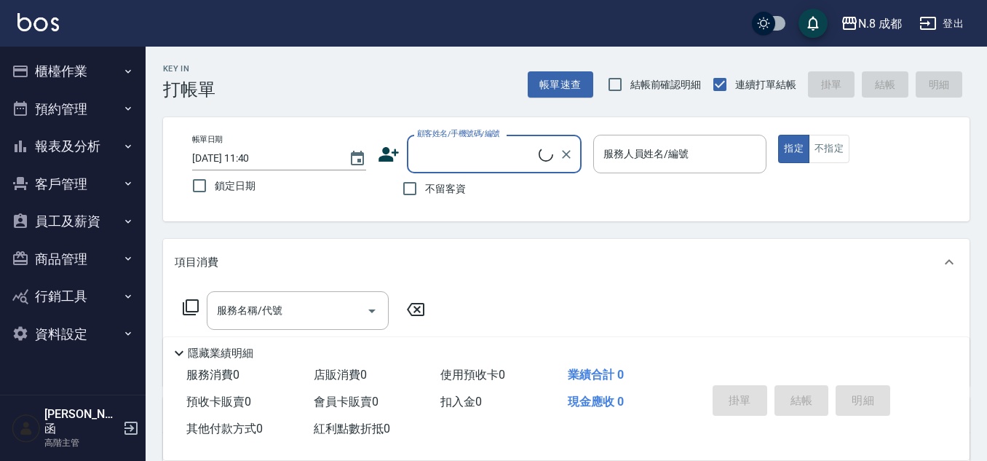
click at [99, 134] on button "報表及分析" at bounding box center [73, 146] width 134 height 38
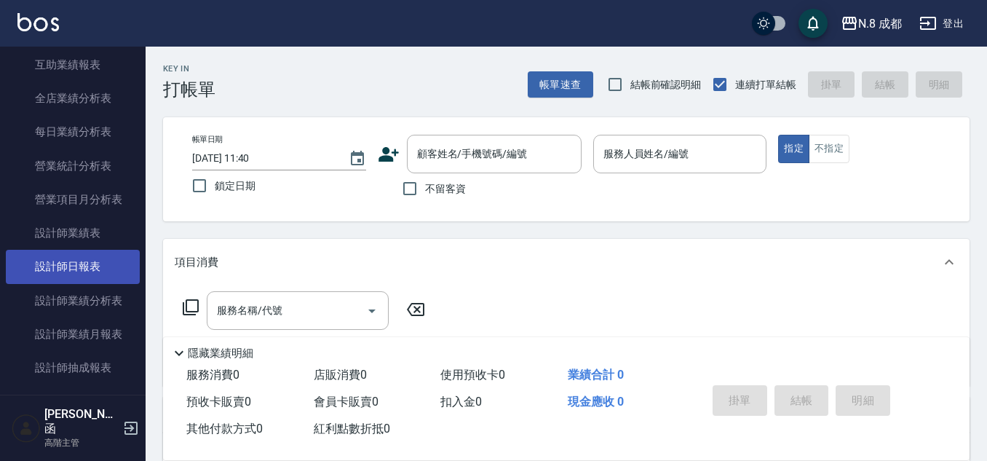
scroll to position [582, 0]
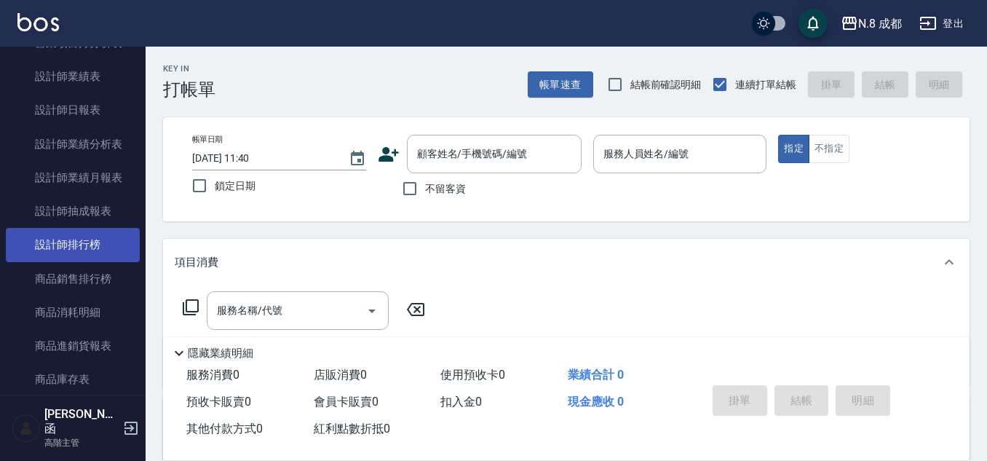
click at [100, 250] on link "設計師排行榜" at bounding box center [73, 244] width 134 height 33
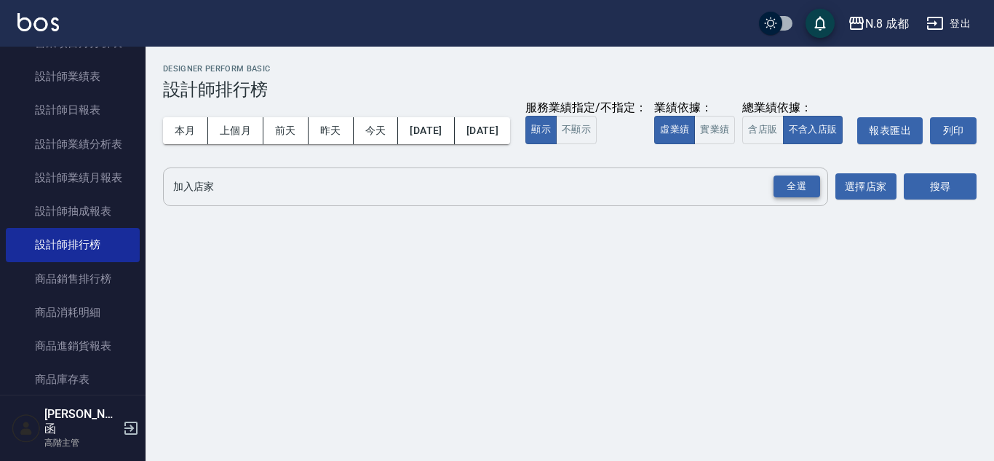
click at [809, 198] on div "全選" at bounding box center [797, 186] width 47 height 23
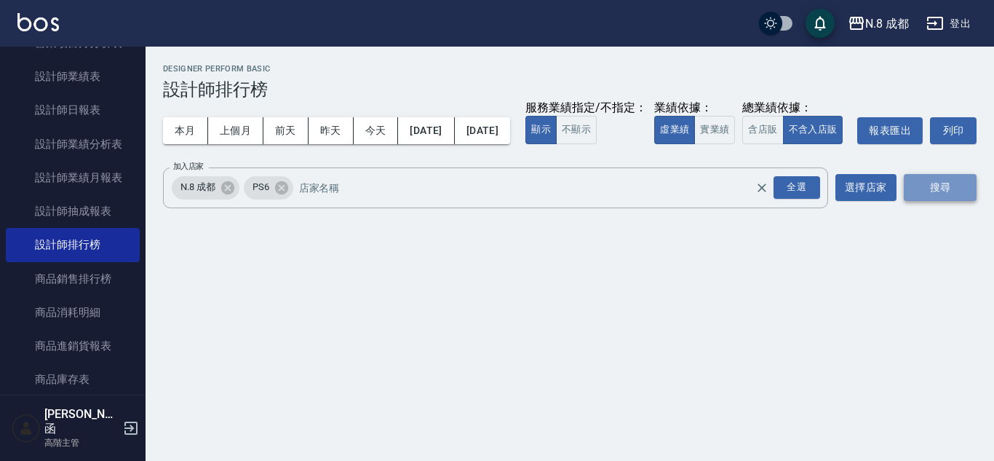
click at [948, 201] on button "搜尋" at bounding box center [940, 187] width 73 height 27
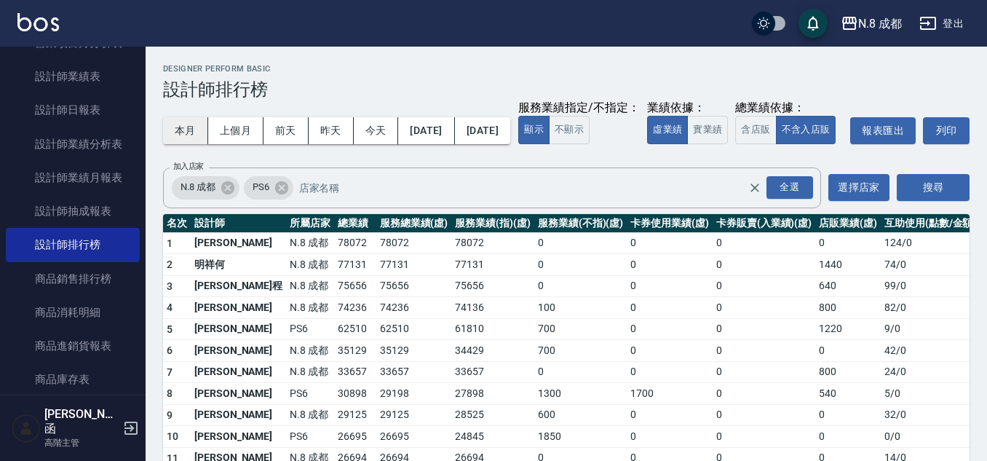
click at [177, 127] on button "本月" at bounding box center [185, 130] width 45 height 27
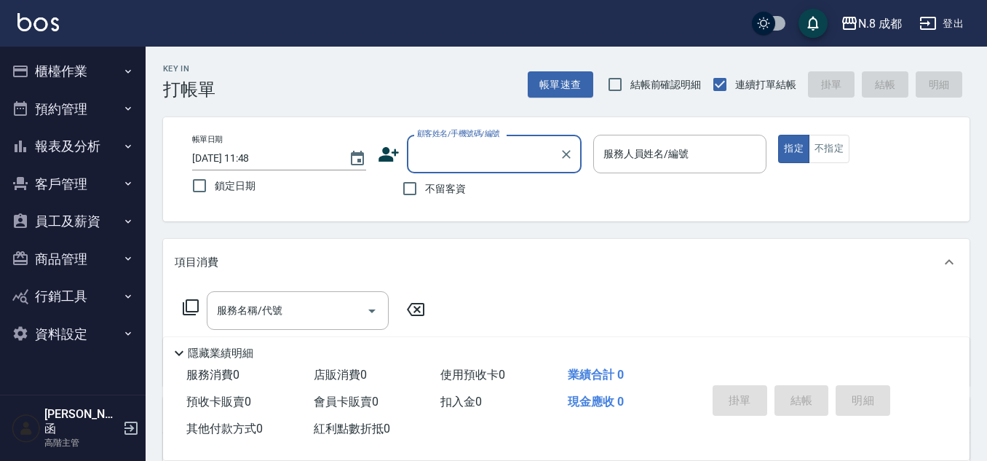
click at [115, 218] on button "員工及薪資" at bounding box center [73, 221] width 134 height 38
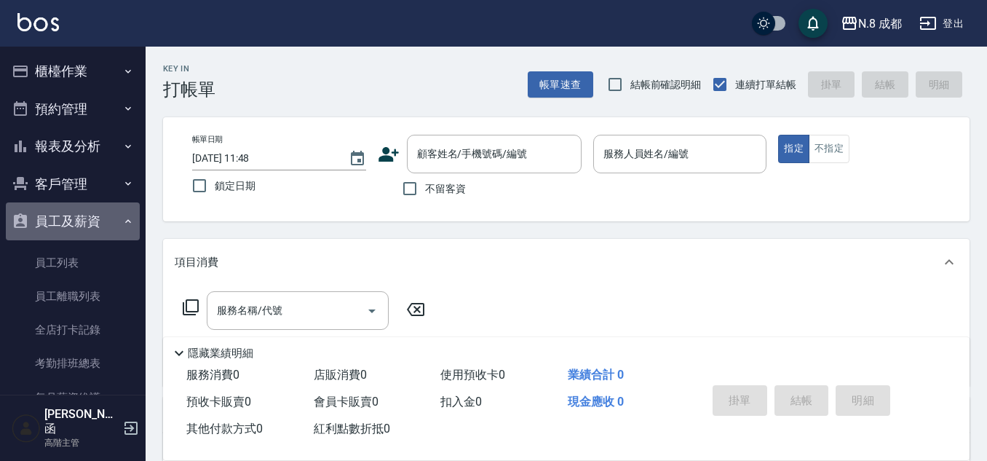
click at [90, 205] on button "員工及薪資" at bounding box center [73, 221] width 134 height 38
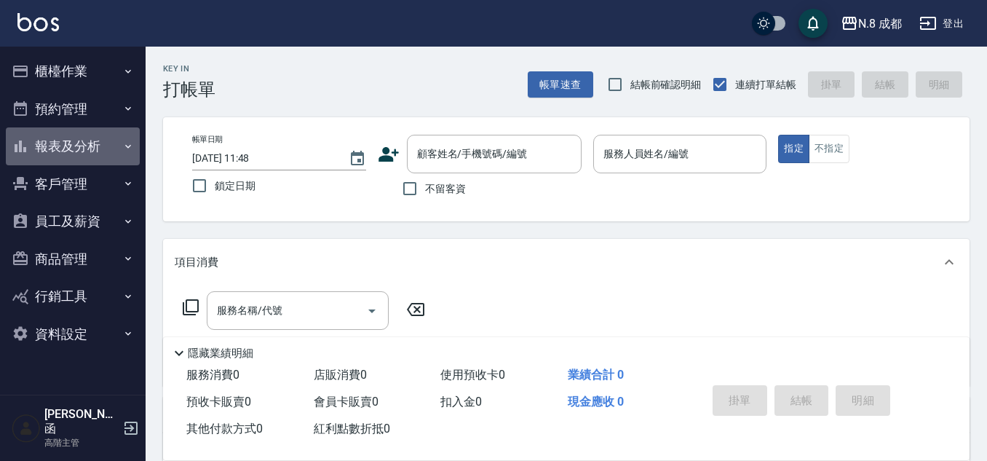
click at [99, 149] on button "報表及分析" at bounding box center [73, 146] width 134 height 38
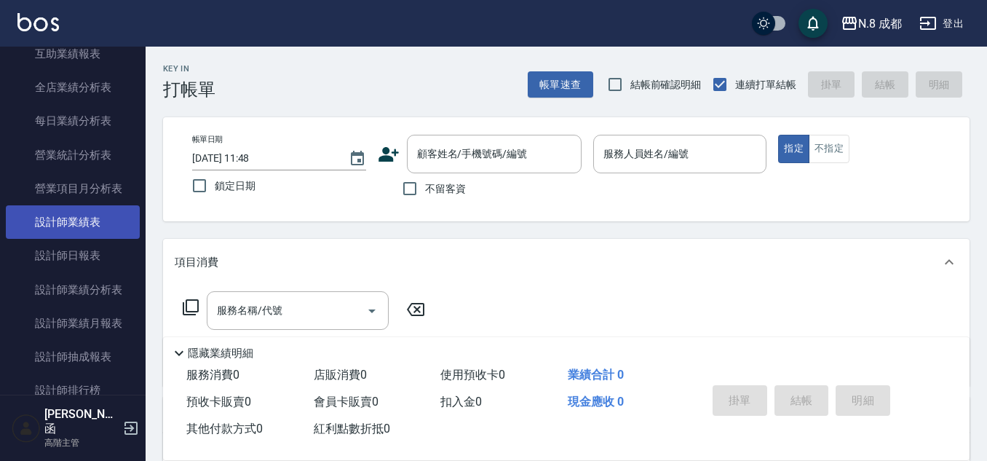
scroll to position [582, 0]
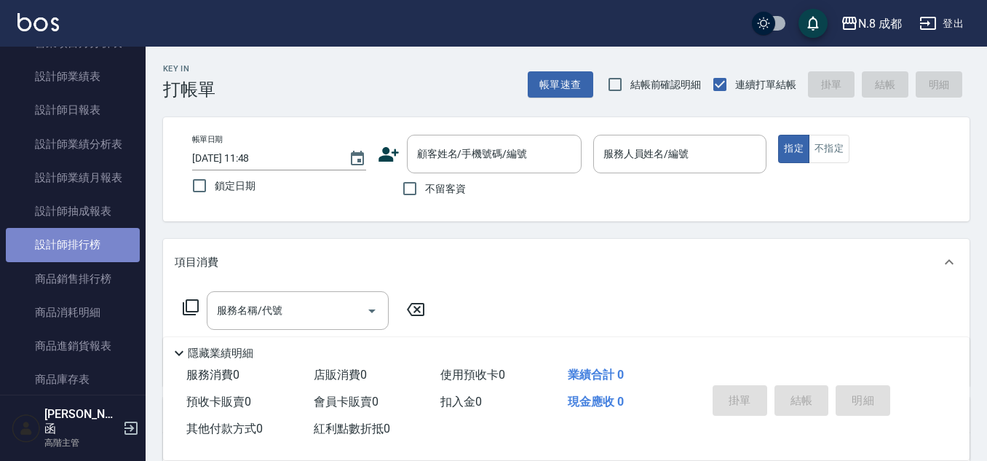
click at [111, 245] on link "設計師排行榜" at bounding box center [73, 244] width 134 height 33
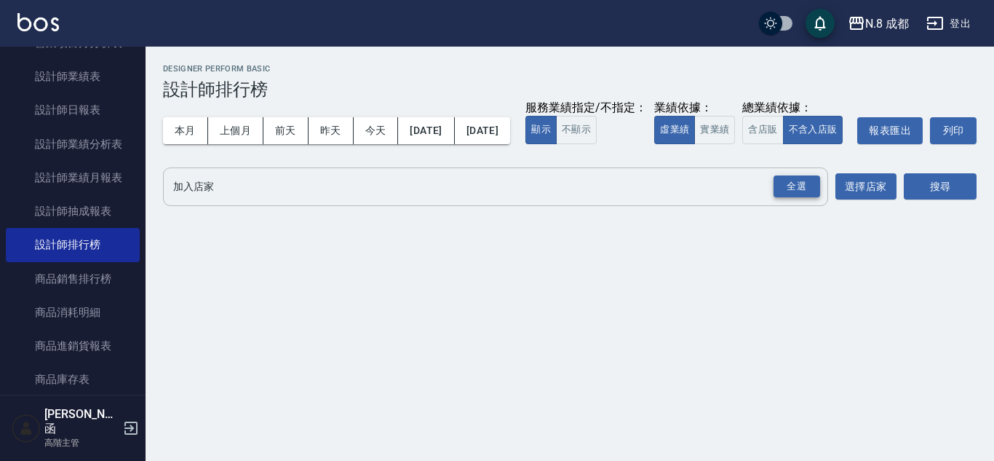
click at [801, 198] on div "全選" at bounding box center [797, 186] width 47 height 23
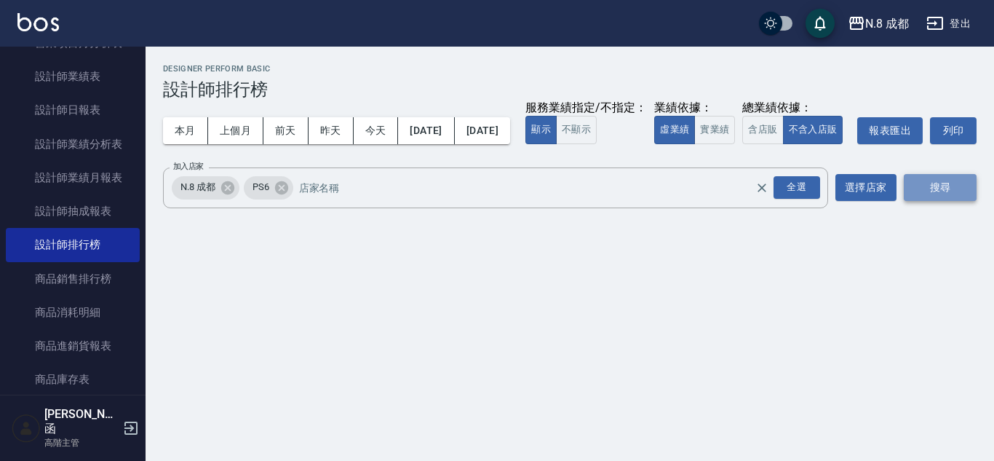
click at [907, 201] on button "搜尋" at bounding box center [940, 187] width 73 height 27
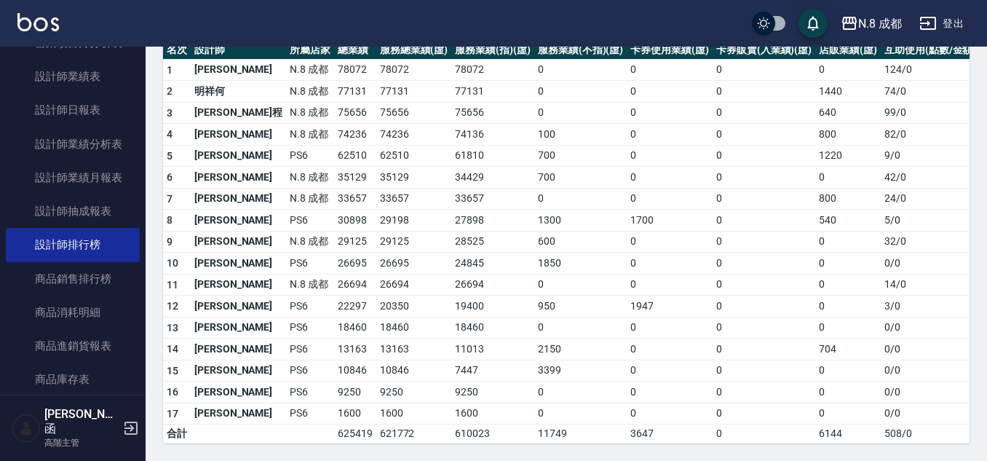
scroll to position [202, 0]
drag, startPoint x: 285, startPoint y: 260, endPoint x: 322, endPoint y: 261, distance: 36.4
click at [334, 261] on td "26695" at bounding box center [355, 264] width 42 height 22
click at [376, 287] on td "26694" at bounding box center [414, 285] width 76 height 22
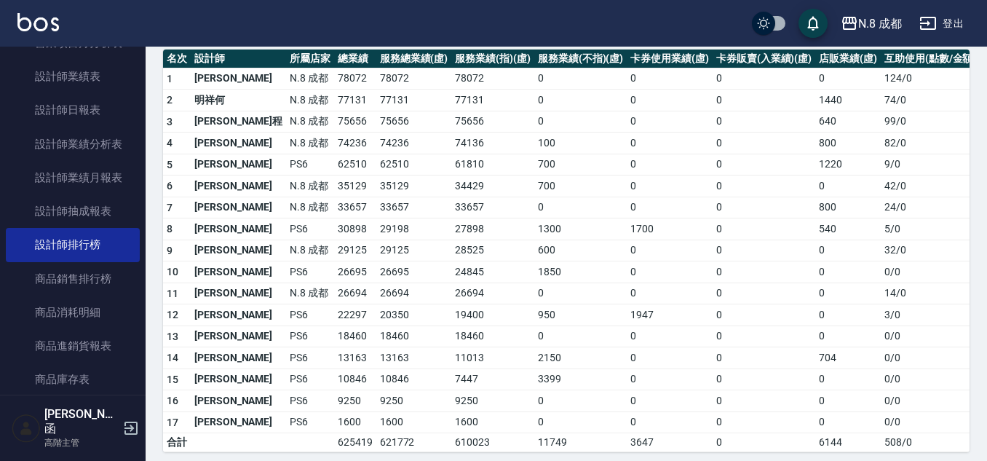
scroll to position [130, 0]
